Goal: Use online tool/utility: Utilize a website feature to perform a specific function

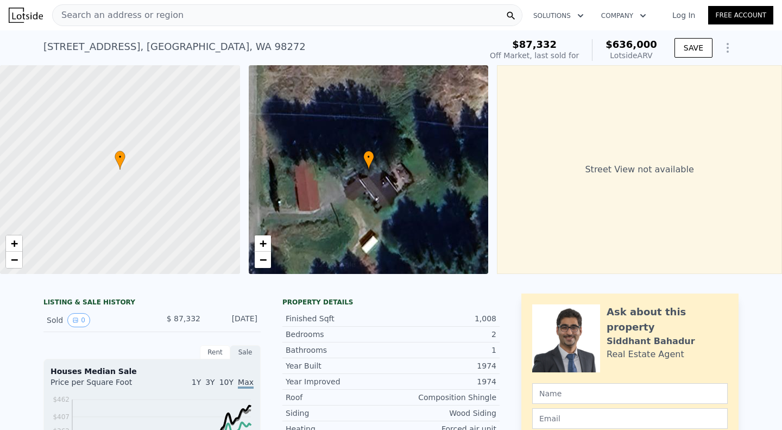
click at [728, 44] on icon "Show Options" at bounding box center [728, 47] width 13 height 13
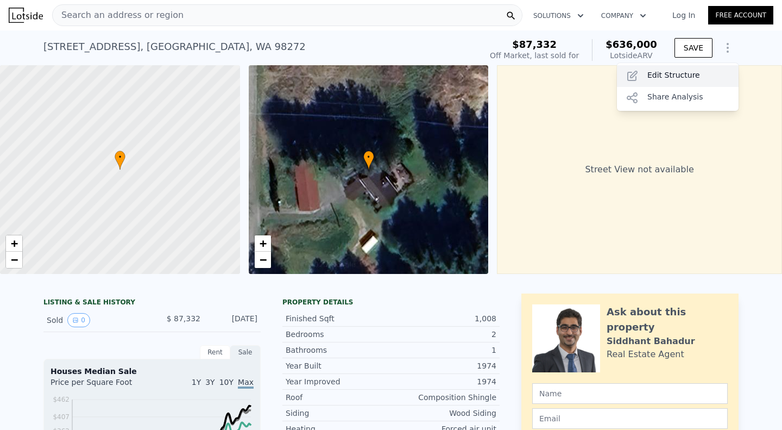
click at [652, 76] on div "Edit Structure" at bounding box center [678, 76] width 122 height 22
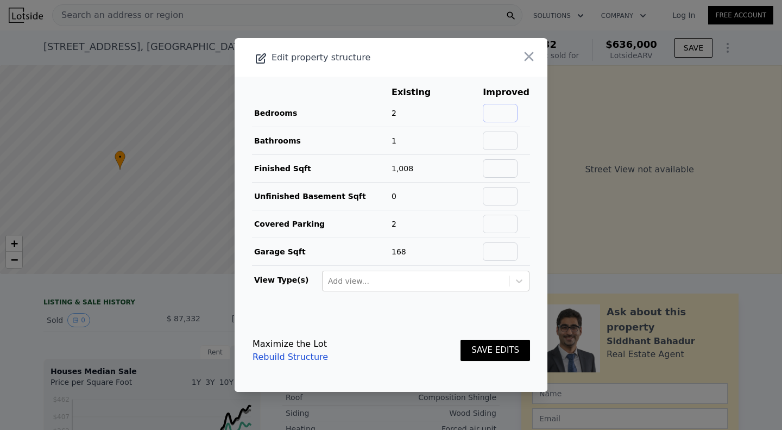
click at [508, 114] on input "text" at bounding box center [500, 113] width 35 height 18
type input "4"
click at [502, 137] on input "text" at bounding box center [500, 140] width 35 height 18
type input "3"
click at [487, 166] on input "text" at bounding box center [500, 168] width 35 height 18
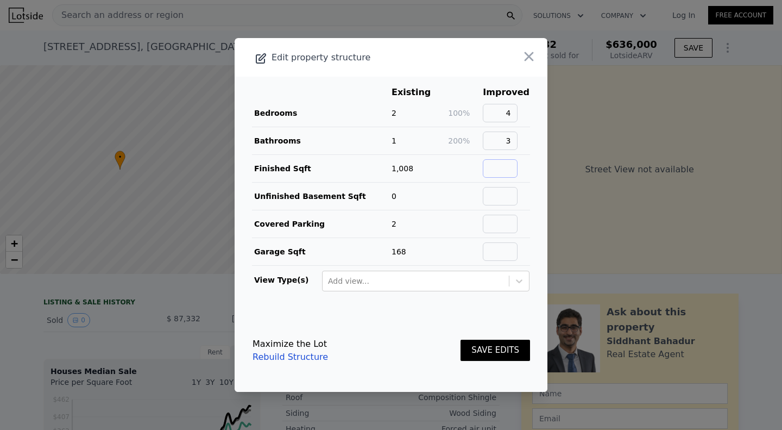
type input "2092"
click at [507, 344] on button "SAVE EDITS" at bounding box center [496, 350] width 70 height 21
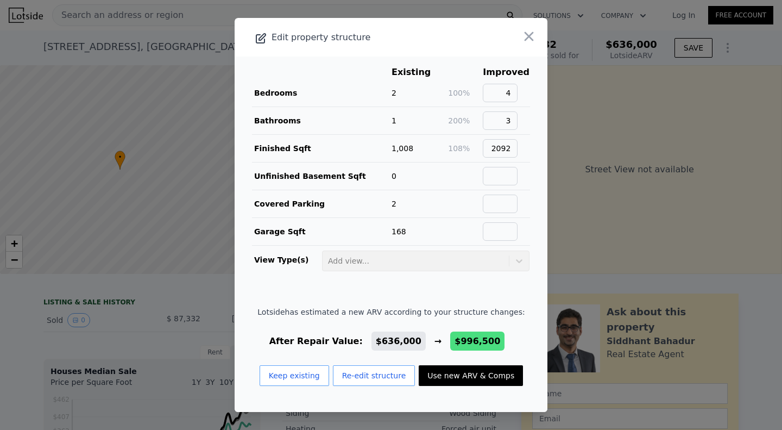
click at [448, 379] on button "Use new ARV & Comps" at bounding box center [471, 375] width 104 height 21
type input "2"
type input "4"
type input "0.75"
type input "2.5"
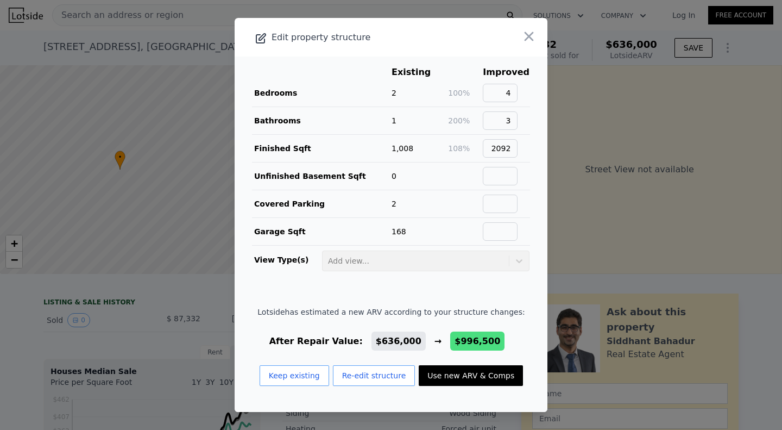
type input "1590"
type input "2651"
type input "112820"
type input "277913"
type input "$ 996,500"
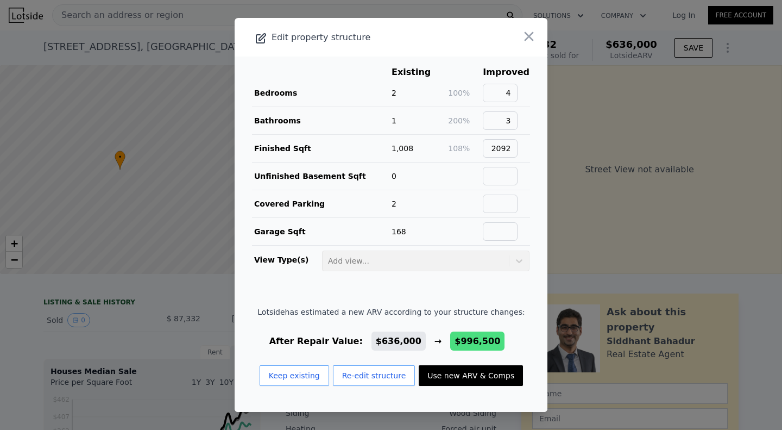
type input "$ 828,123"
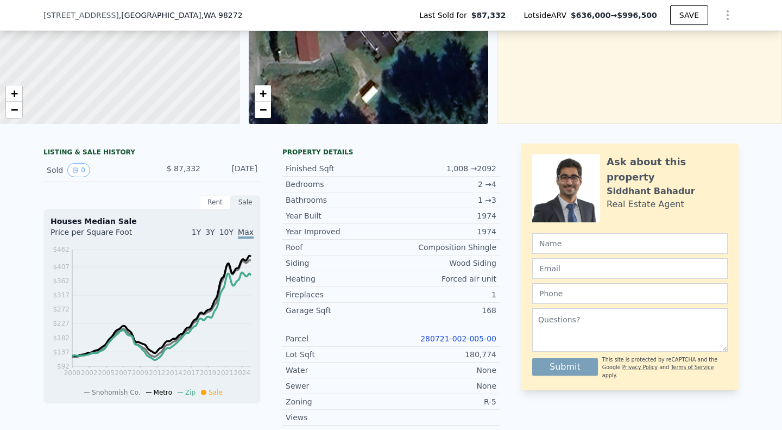
scroll to position [26, 0]
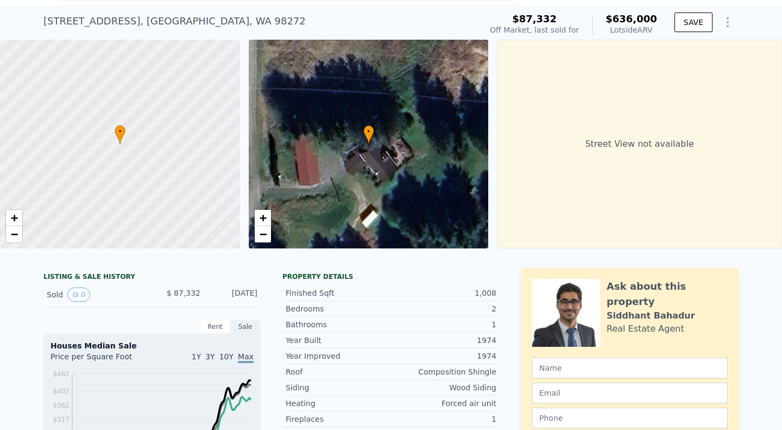
type input "3"
type input "1.5"
type input "1.75"
type input "1128"
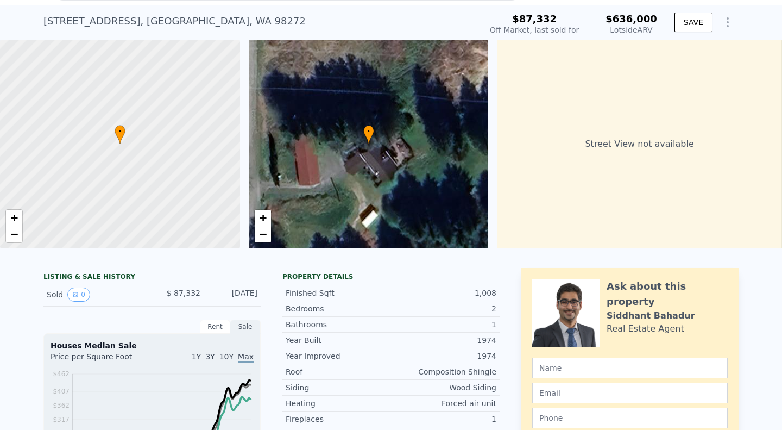
type input "1315"
type input "12632"
type input "13939"
type input "$ 636,000"
type input "$ 493,867"
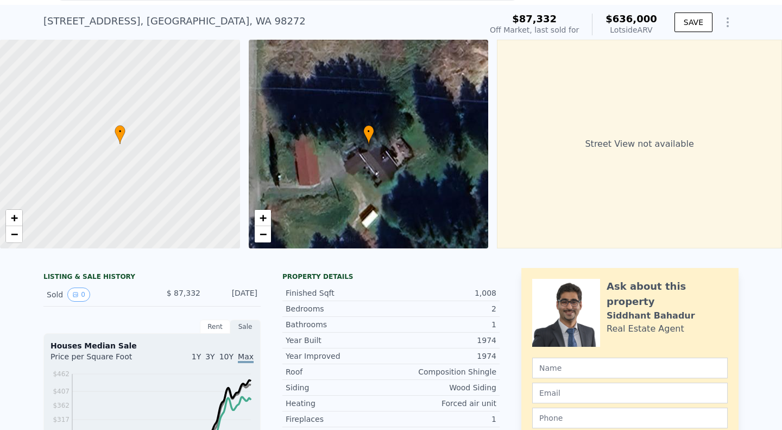
scroll to position [0, 0]
